Goal: Book appointment/travel/reservation

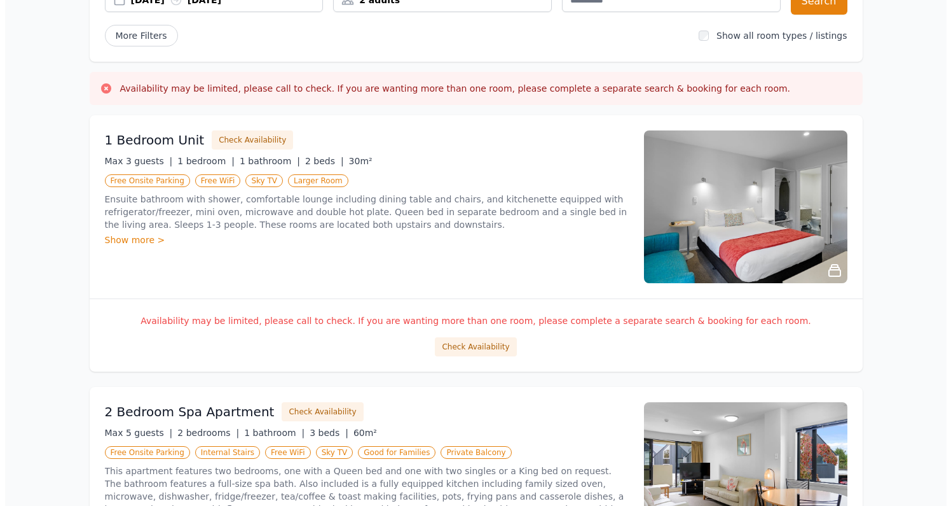
scroll to position [175, 0]
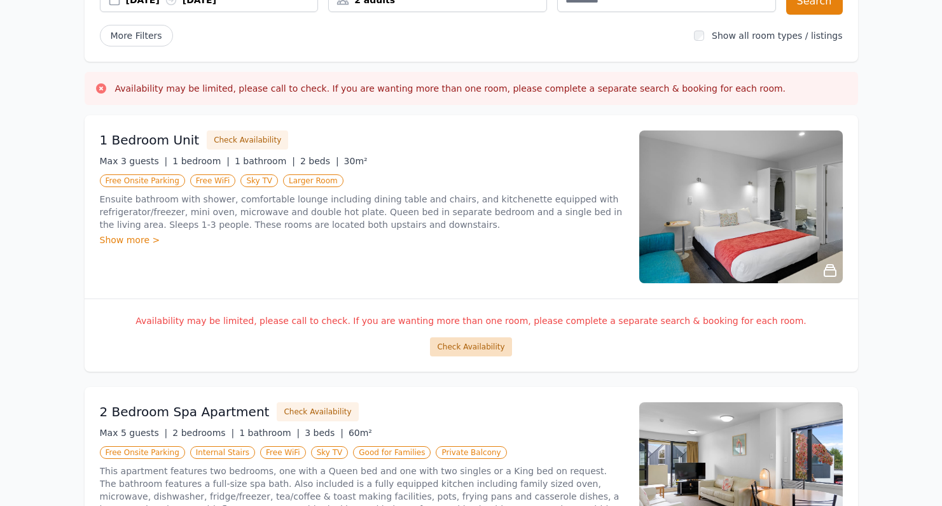
click at [482, 343] on button "Check Availability" at bounding box center [470, 346] width 81 height 19
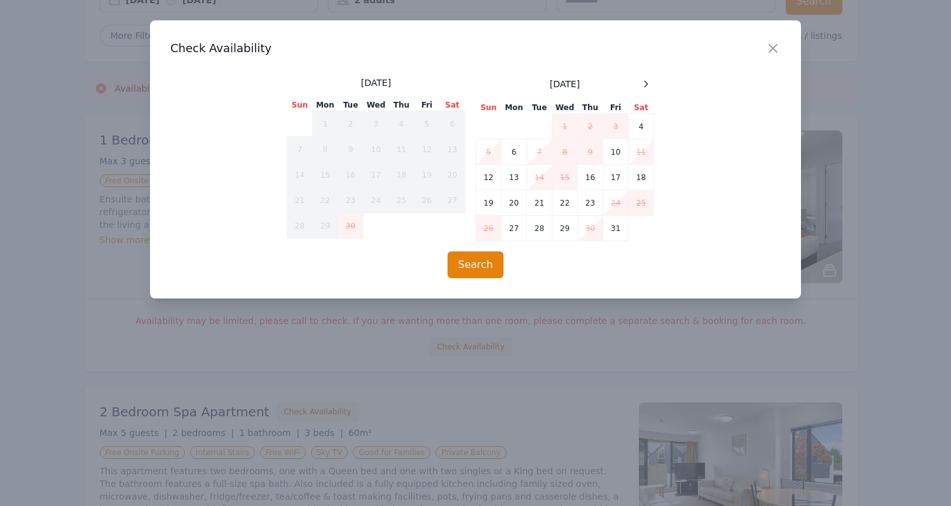
click at [489, 150] on td "5" at bounding box center [488, 151] width 25 height 25
click at [646, 123] on td "4" at bounding box center [641, 126] width 25 height 25
click at [473, 262] on button "Search" at bounding box center [476, 264] width 57 height 27
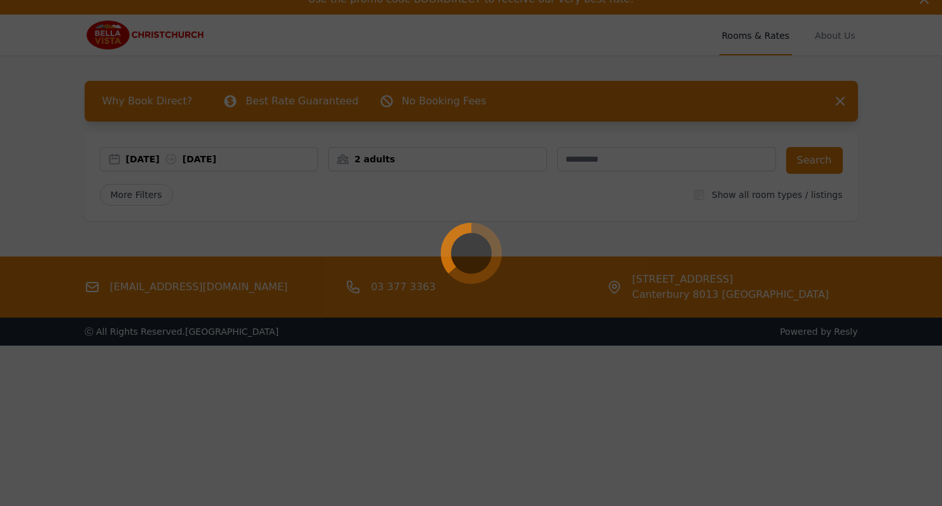
scroll to position [0, 0]
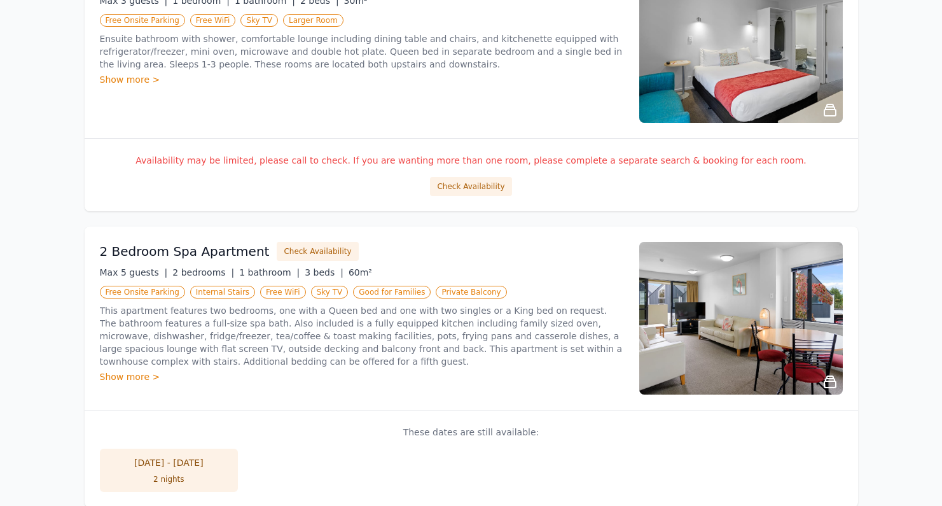
scroll to position [173, 0]
